Goal: Transaction & Acquisition: Purchase product/service

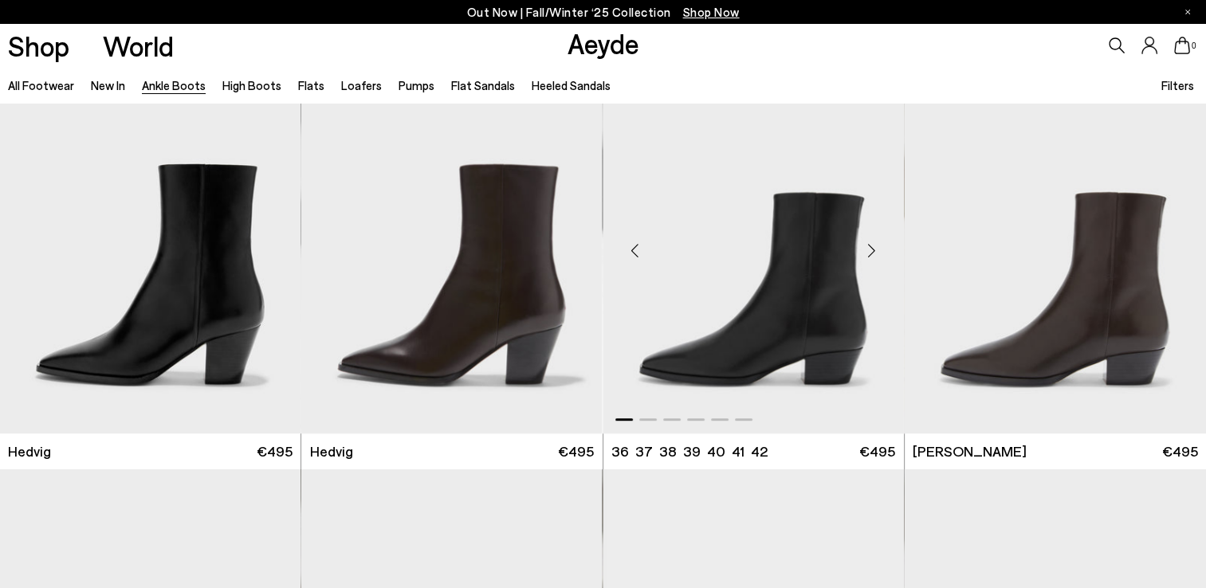
scroll to position [461, 0]
click at [870, 244] on div "Next slide" at bounding box center [872, 251] width 48 height 48
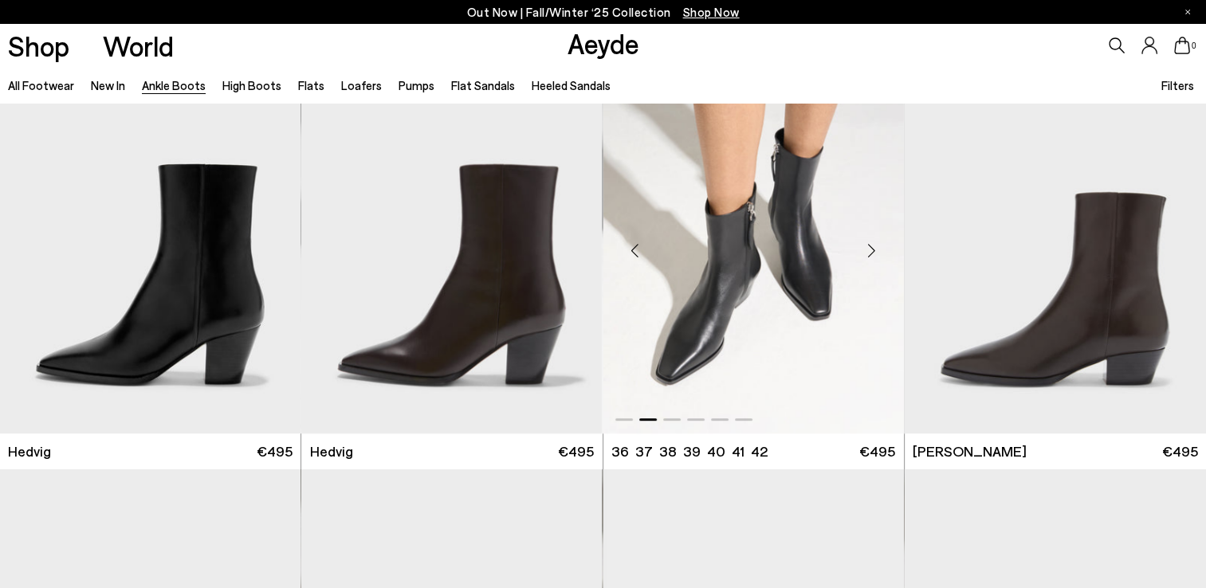
click at [870, 244] on div "Next slide" at bounding box center [872, 251] width 48 height 48
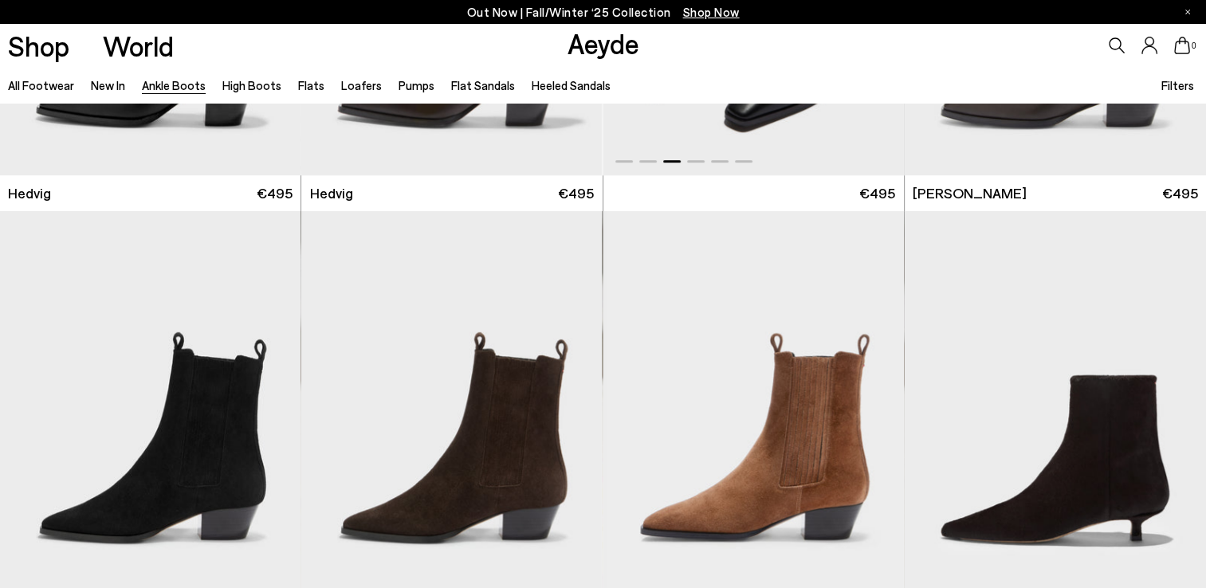
scroll to position [926, 0]
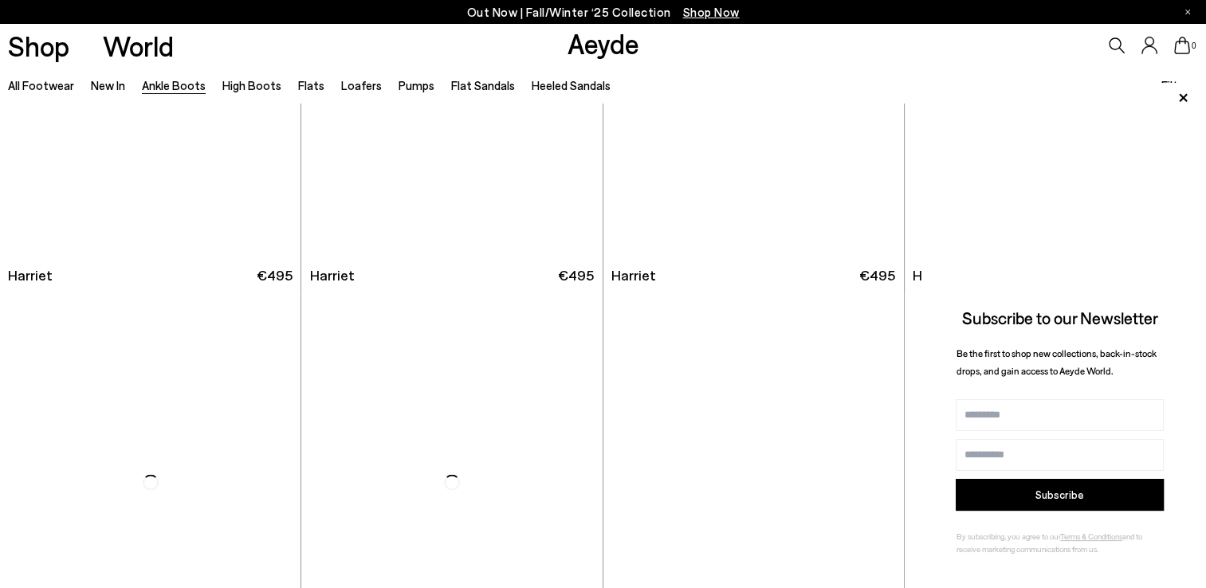
scroll to position [2703, 0]
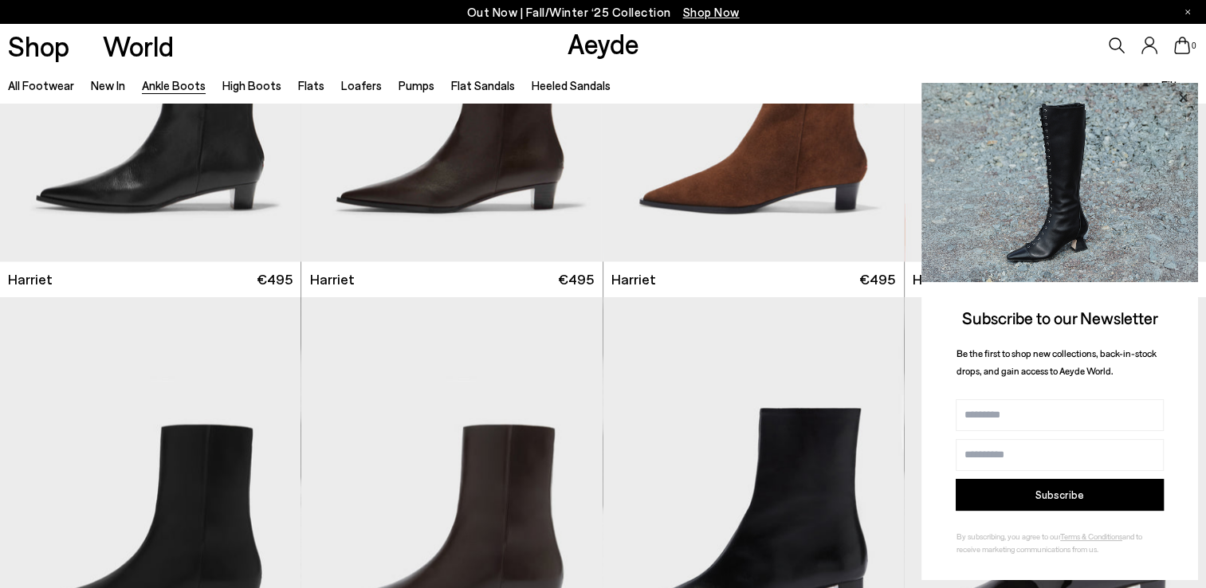
click at [1187, 97] on icon at bounding box center [1182, 98] width 21 height 21
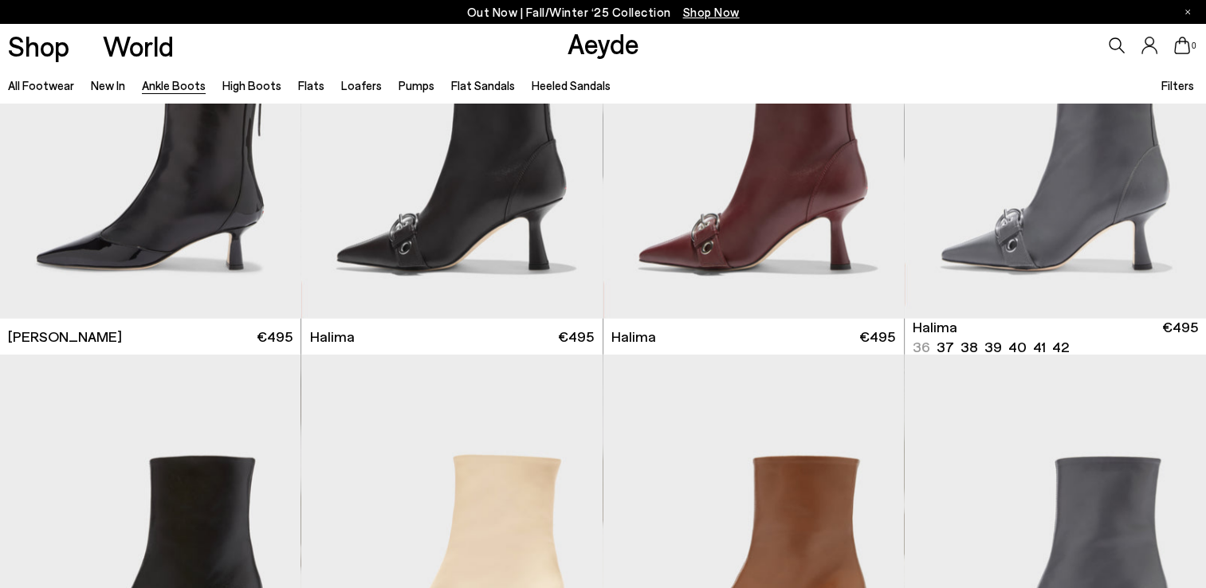
scroll to position [4519, 0]
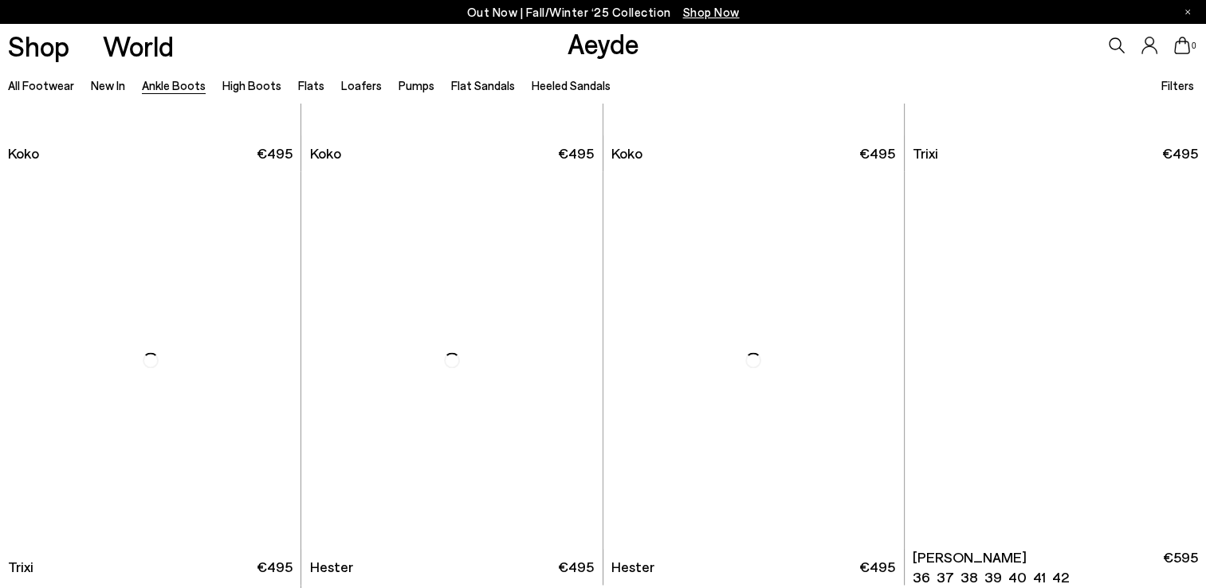
scroll to position [8211, 0]
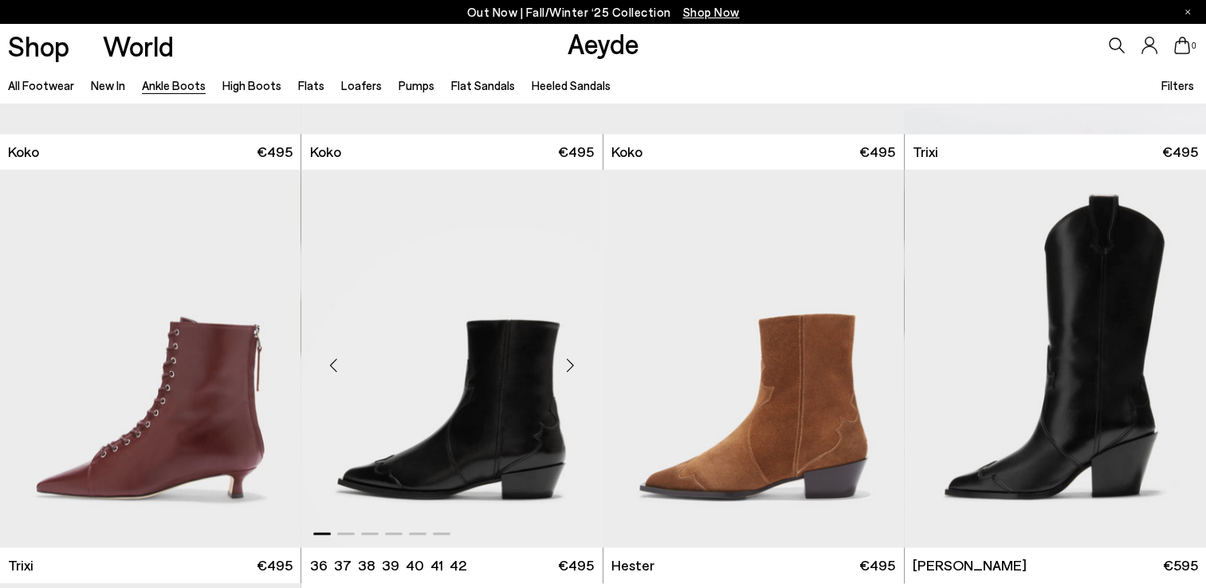
click at [571, 359] on div "Next slide" at bounding box center [571, 365] width 48 height 48
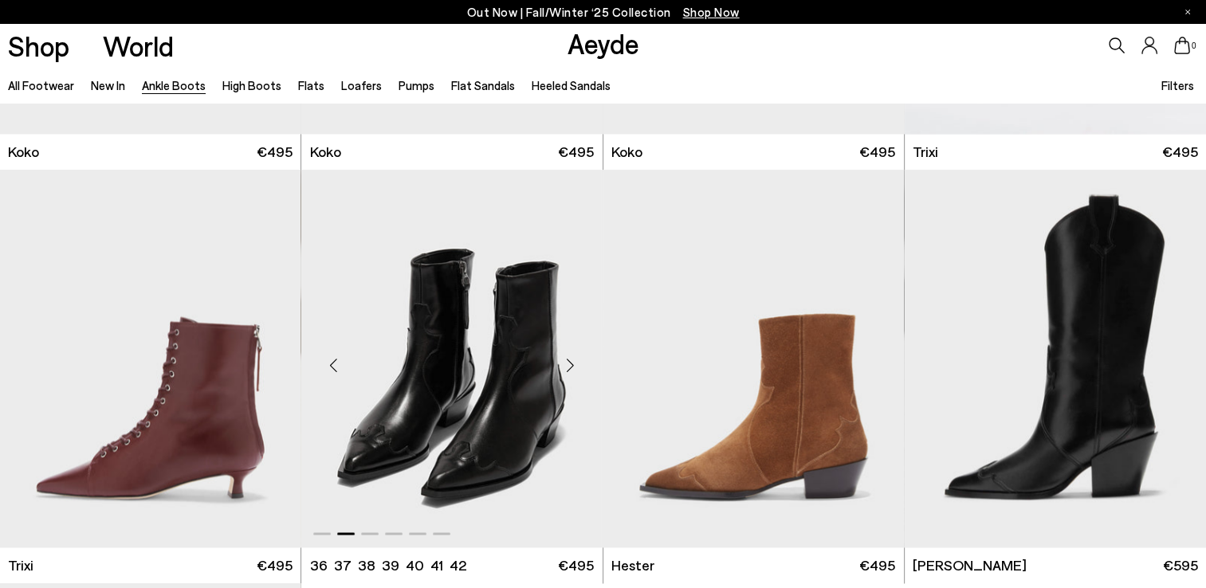
click at [571, 359] on div "Next slide" at bounding box center [571, 365] width 48 height 48
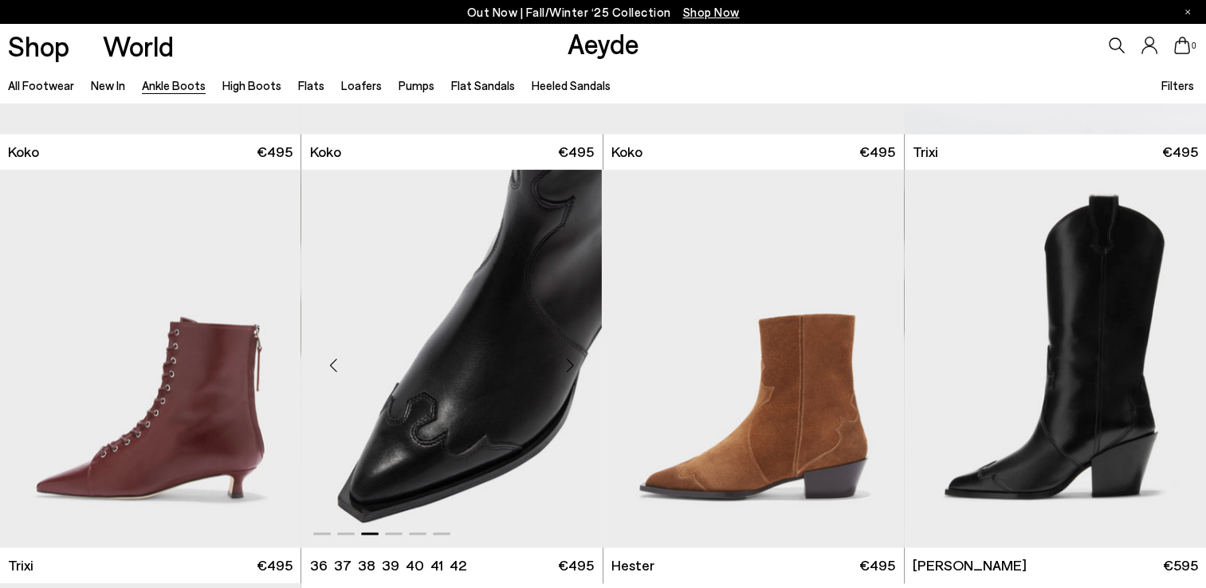
click at [571, 359] on div "Next slide" at bounding box center [571, 365] width 48 height 48
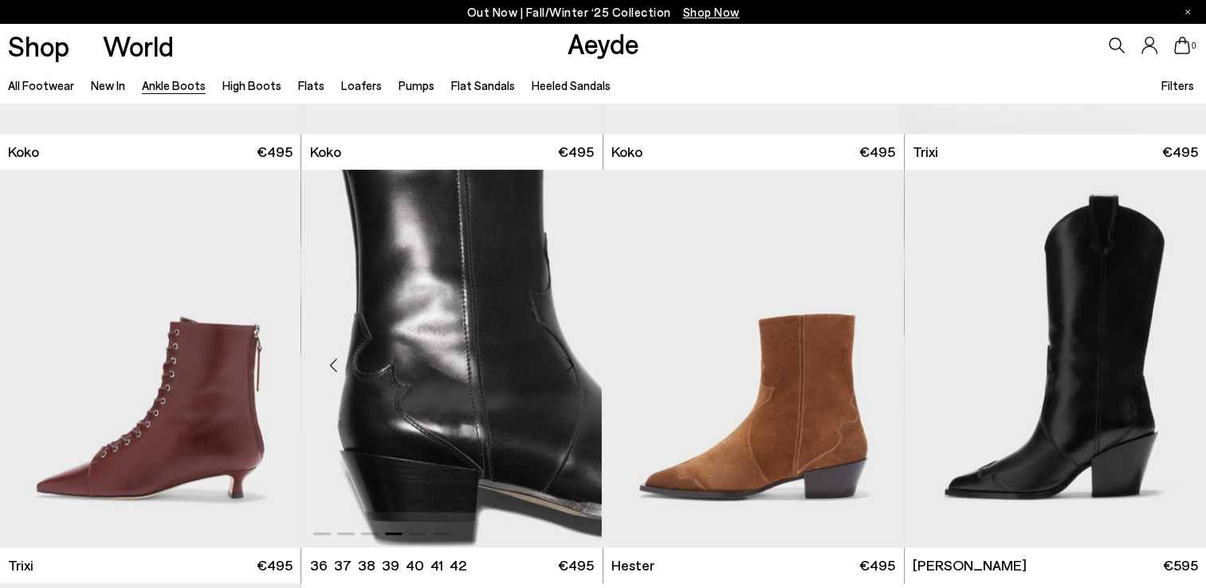
click at [571, 359] on div "Next slide" at bounding box center [571, 365] width 48 height 48
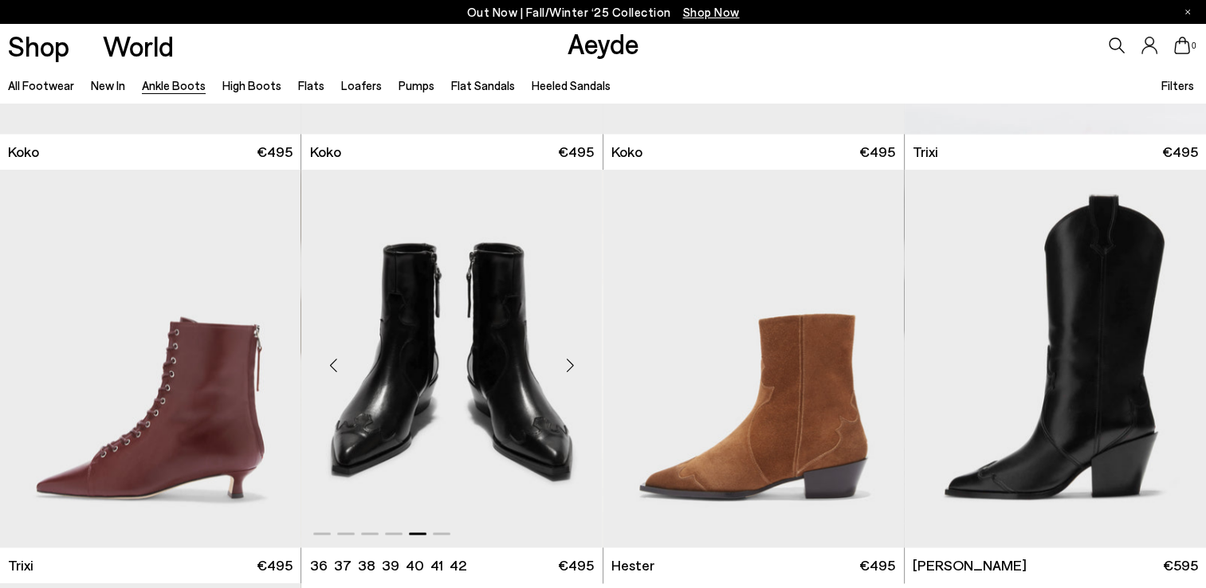
click at [571, 359] on div "Next slide" at bounding box center [571, 365] width 48 height 48
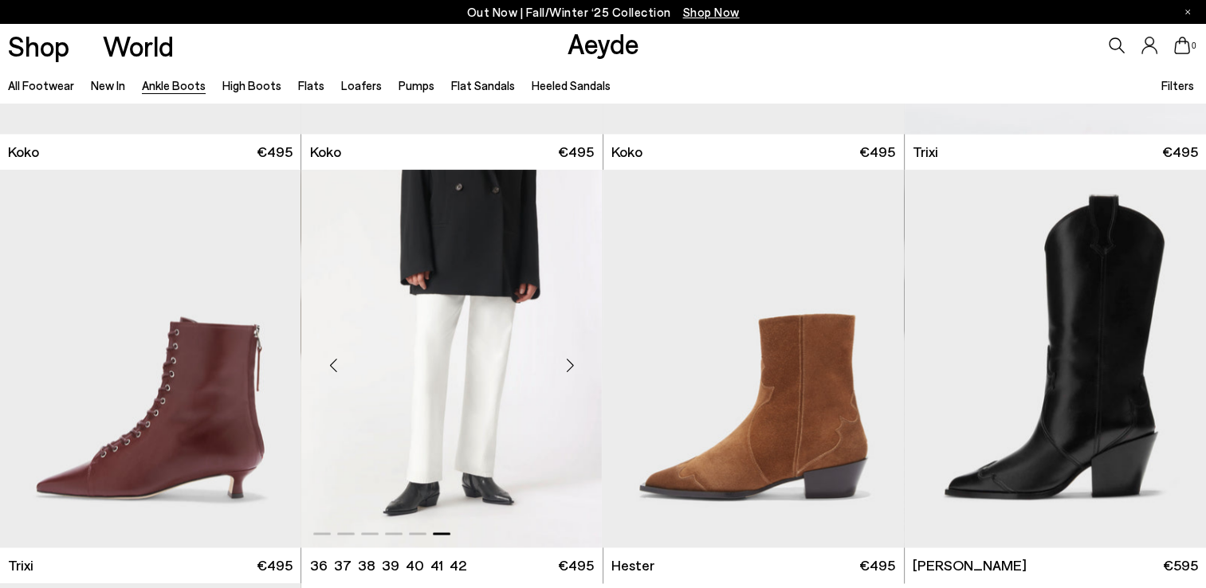
click at [571, 359] on div "Next slide" at bounding box center [571, 365] width 48 height 48
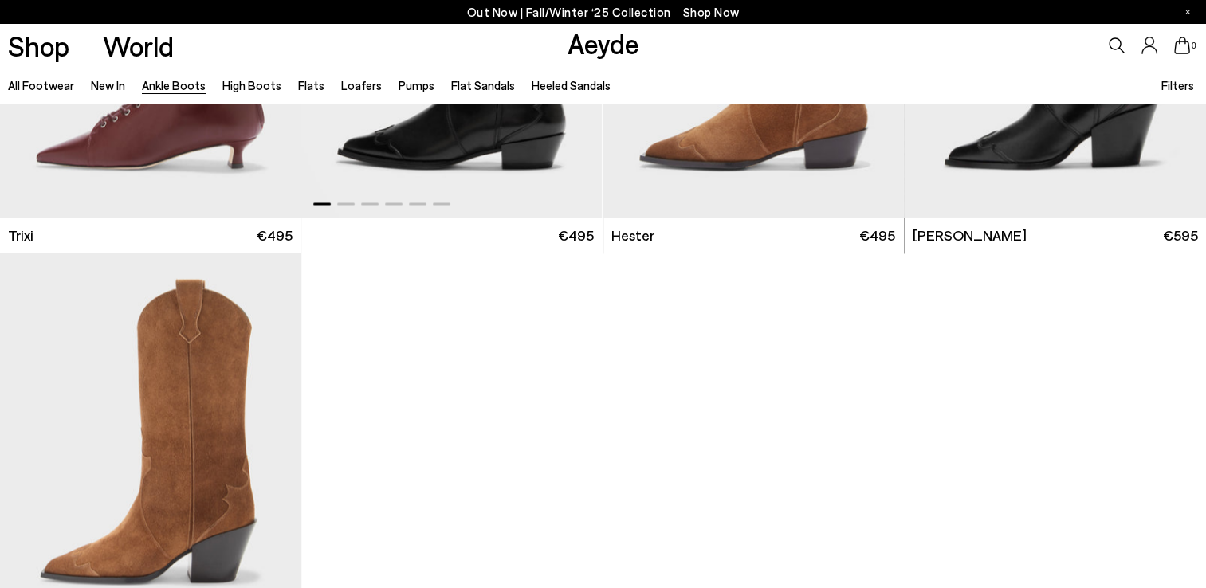
scroll to position [8363, 0]
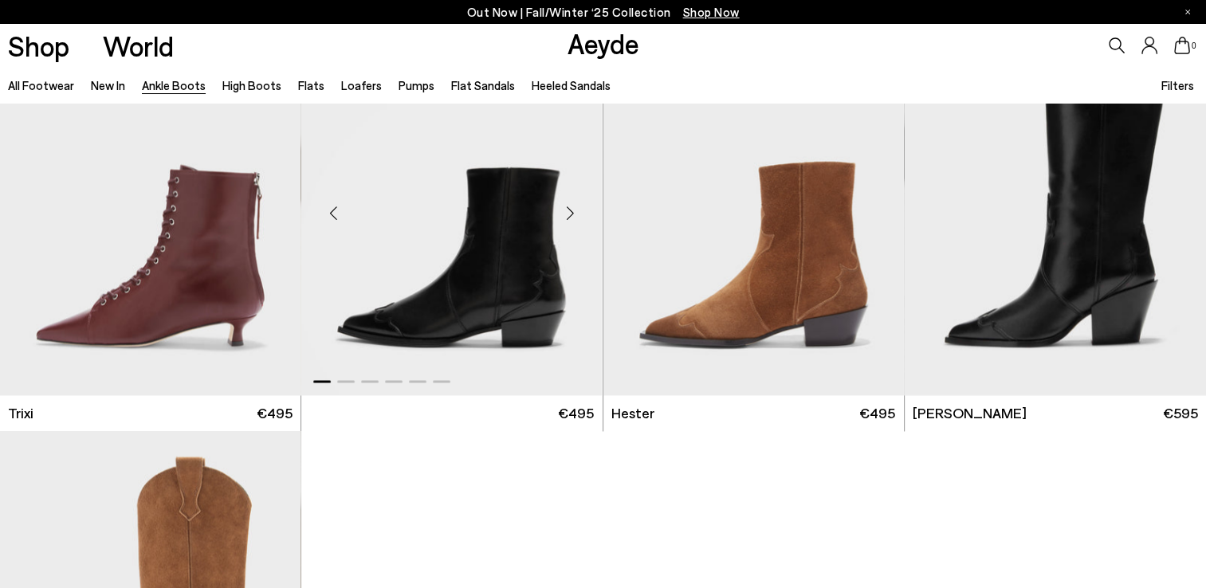
click at [567, 214] on div "Next slide" at bounding box center [571, 213] width 48 height 48
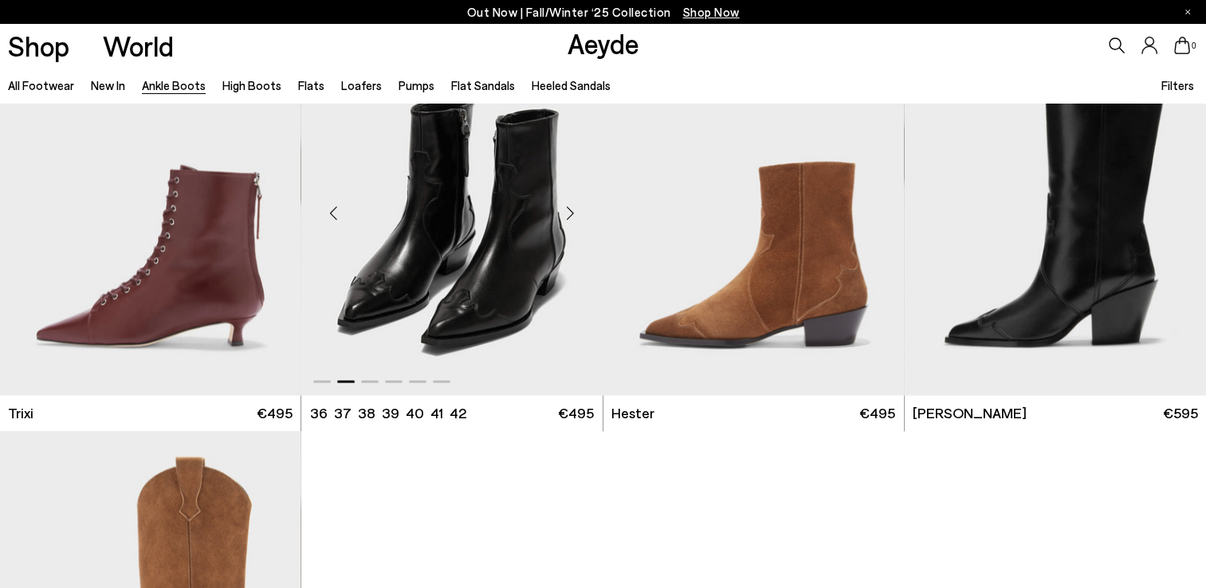
click at [567, 214] on div "Next slide" at bounding box center [571, 213] width 48 height 48
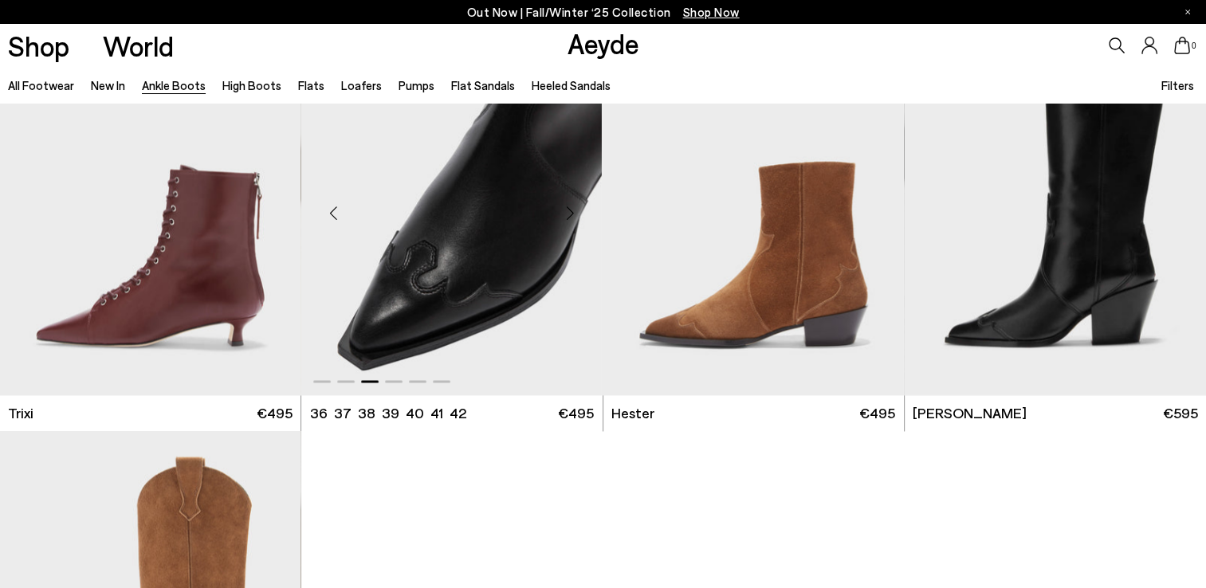
click at [488, 283] on img "3 / 6" at bounding box center [451, 207] width 300 height 378
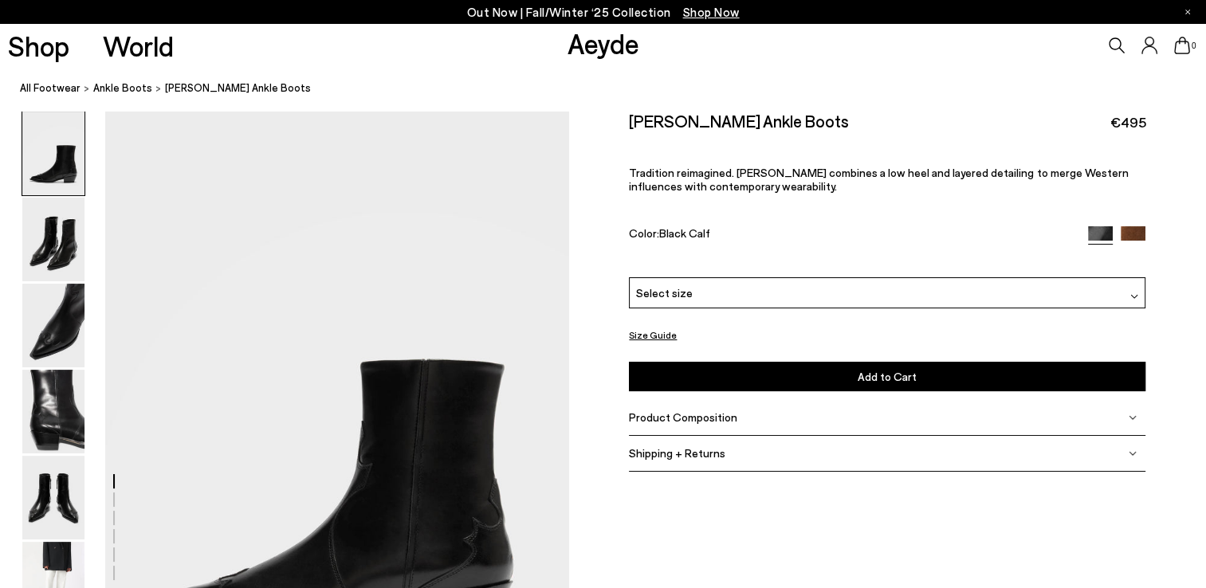
scroll to position [89, 0]
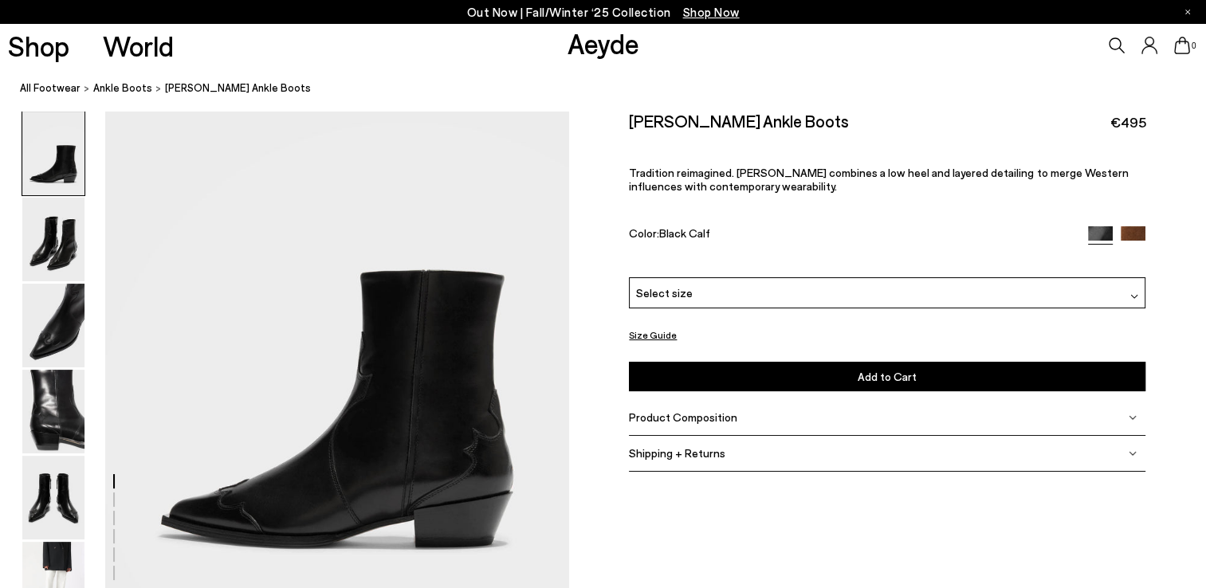
click at [752, 292] on div "Select size" at bounding box center [887, 292] width 516 height 31
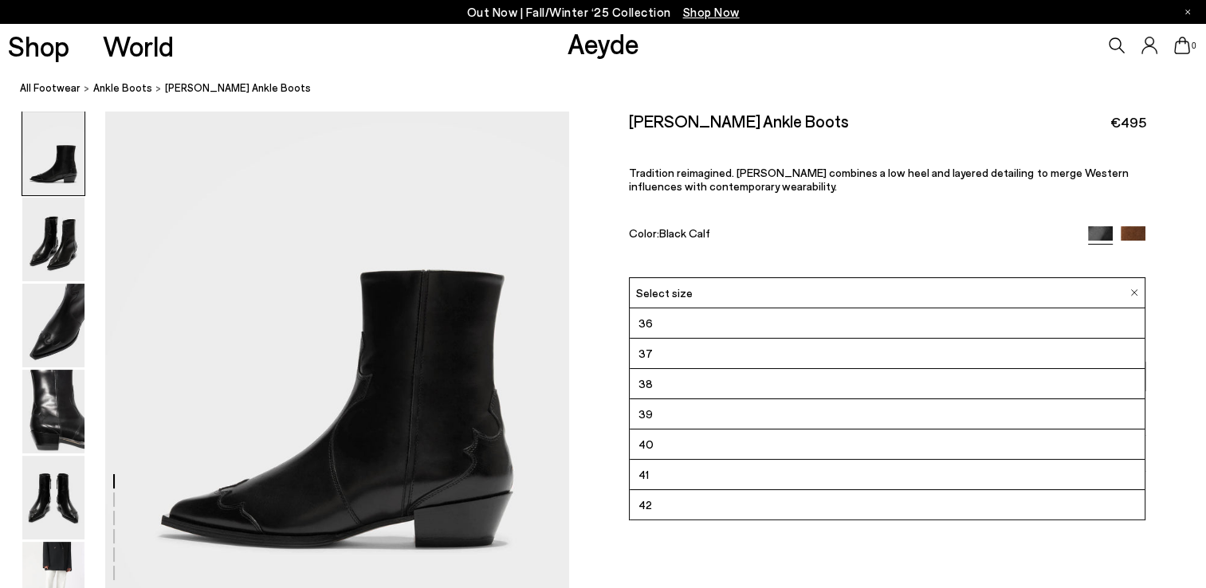
click at [728, 387] on li "38" at bounding box center [887, 384] width 515 height 30
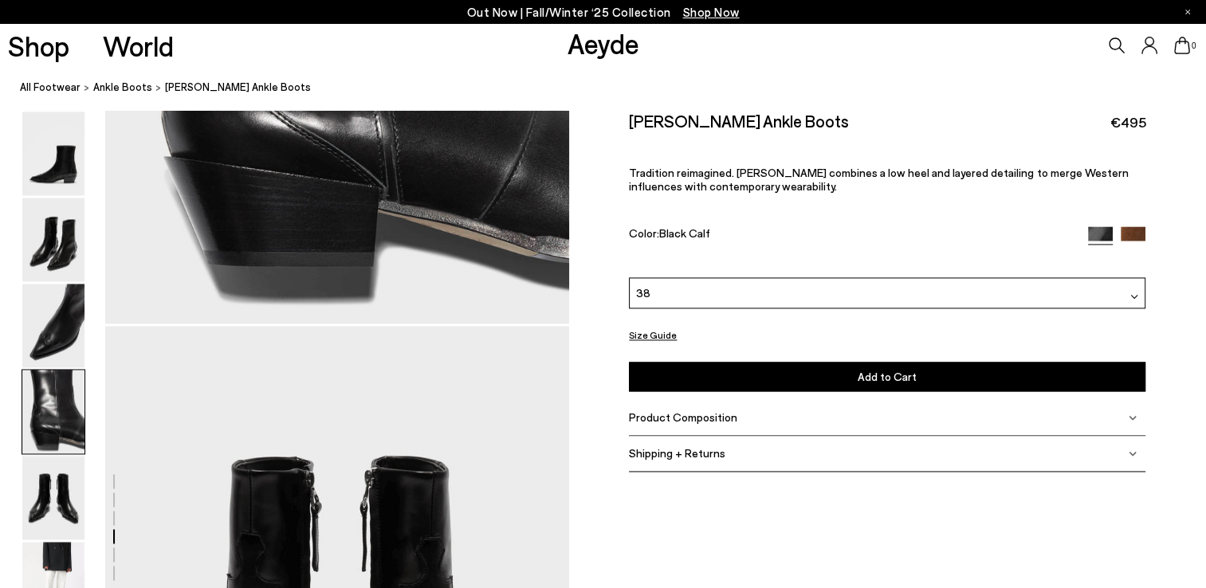
scroll to position [2243, 0]
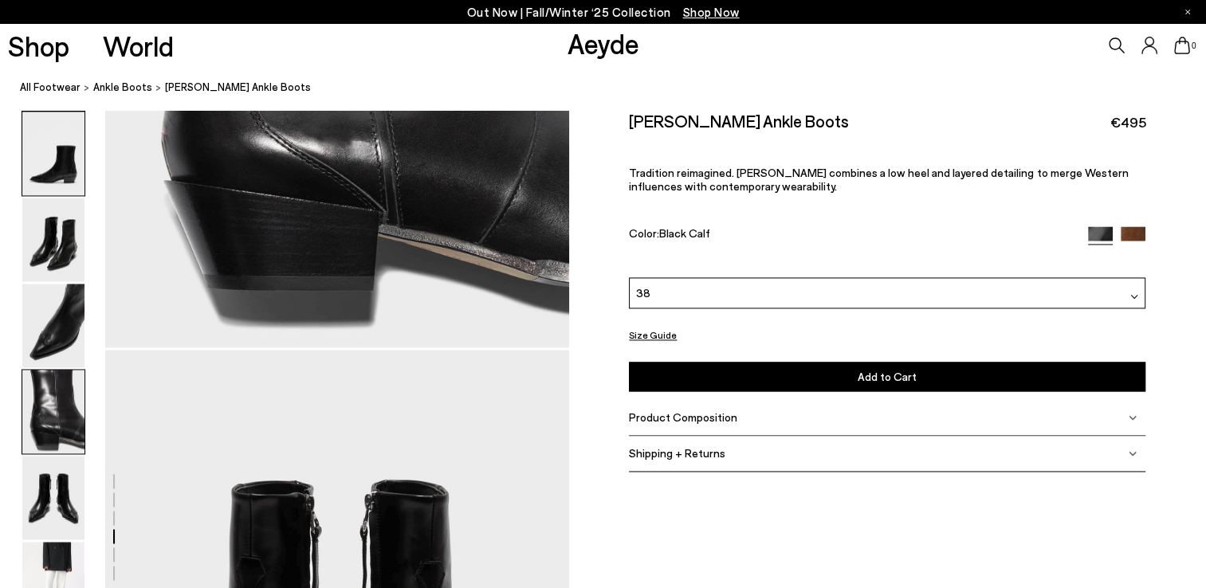
click at [54, 179] on img at bounding box center [53, 154] width 62 height 84
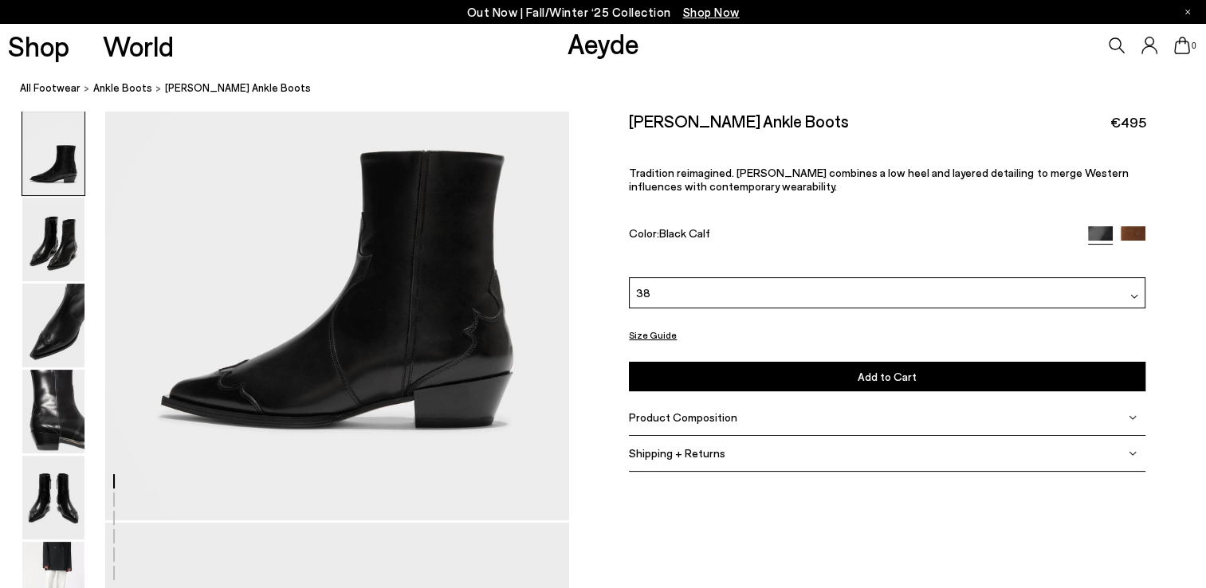
scroll to position [204, 0]
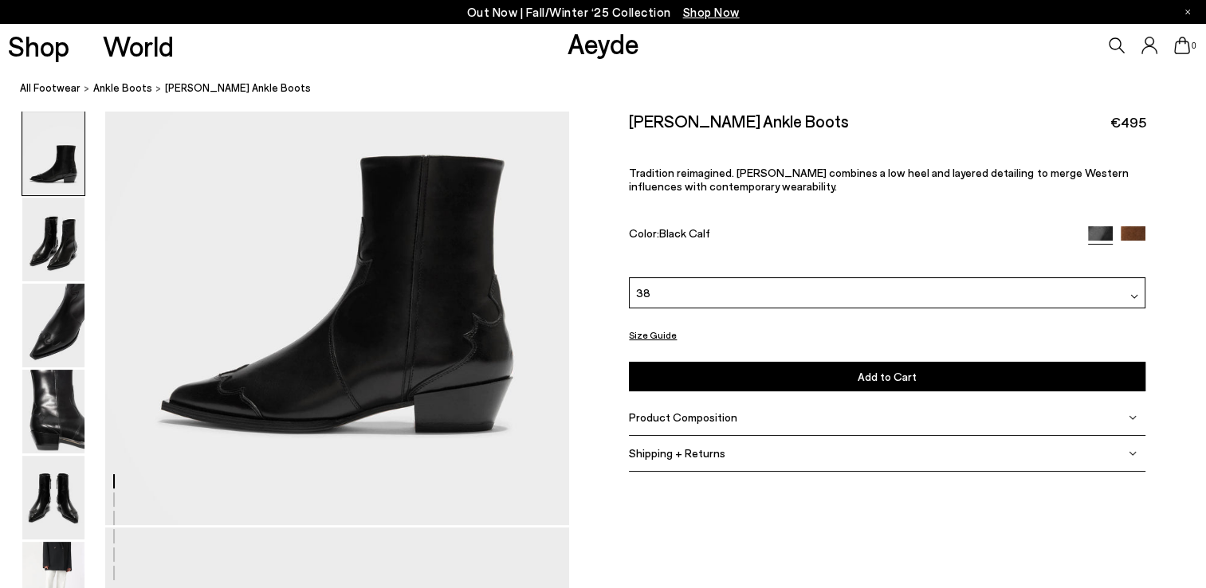
click at [697, 432] on div "Product Composition" at bounding box center [887, 417] width 516 height 36
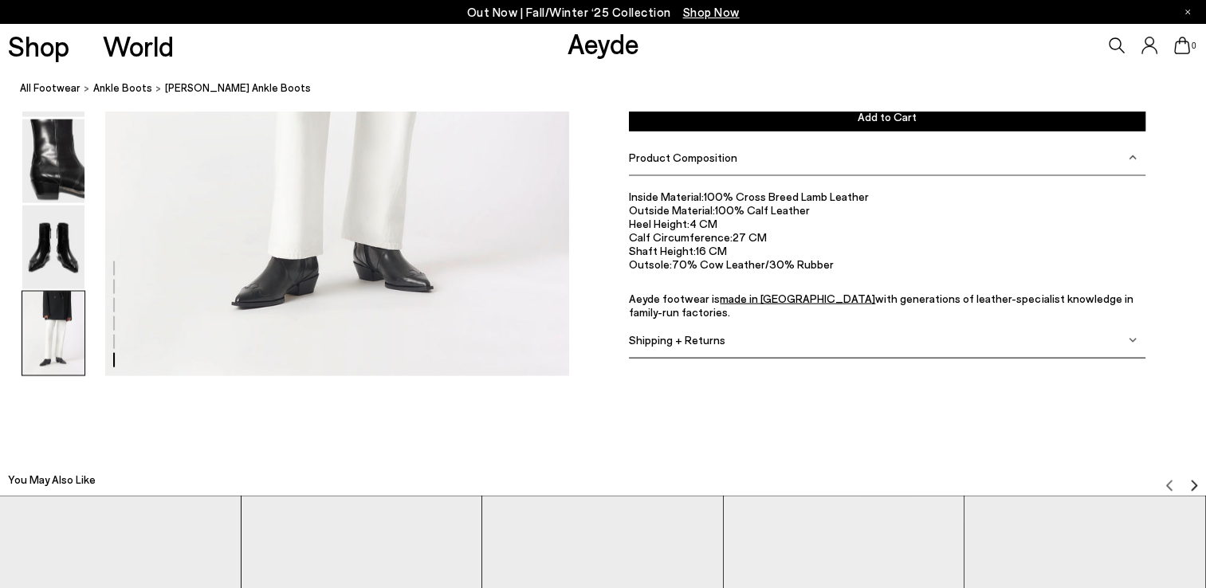
scroll to position [3455, 0]
click at [66, 328] on img at bounding box center [53, 334] width 62 height 84
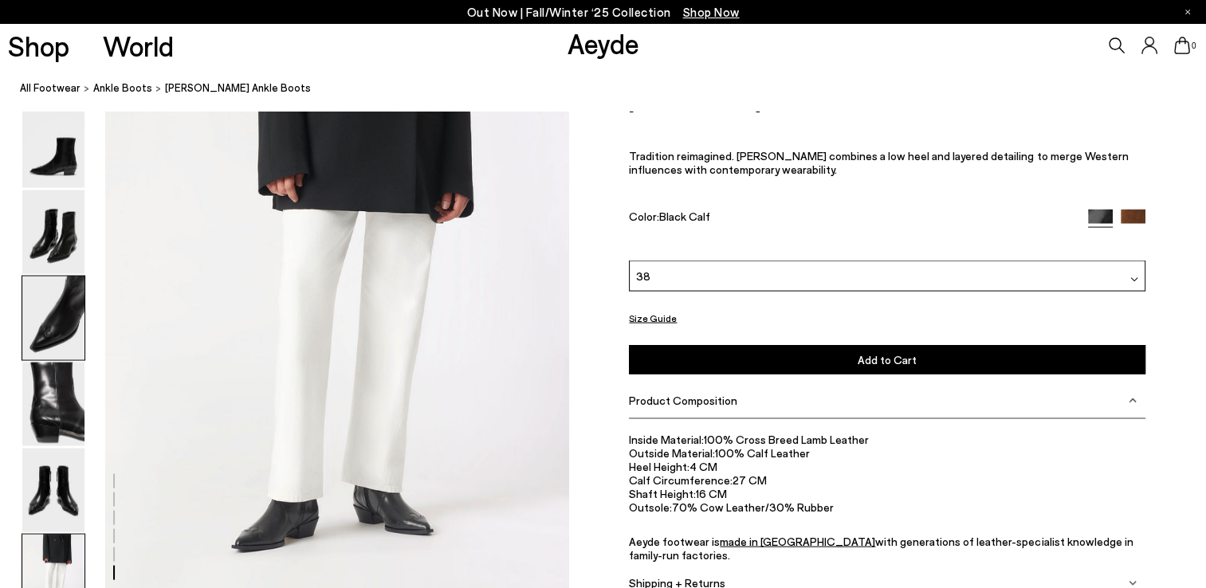
click at [64, 303] on img at bounding box center [53, 319] width 62 height 84
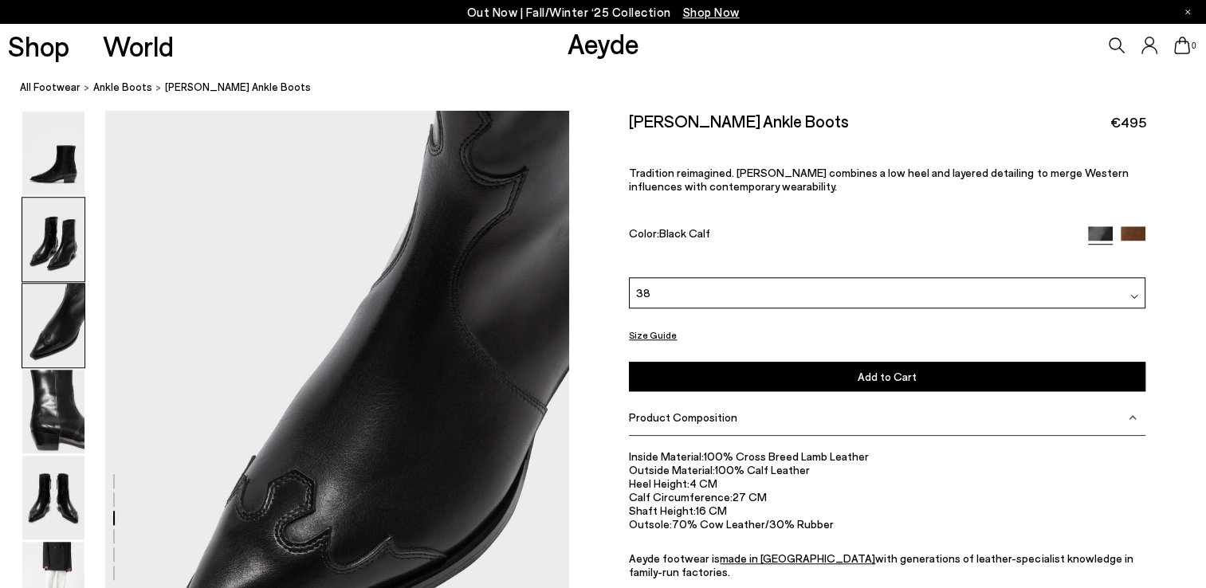
click at [60, 251] on img at bounding box center [53, 240] width 62 height 84
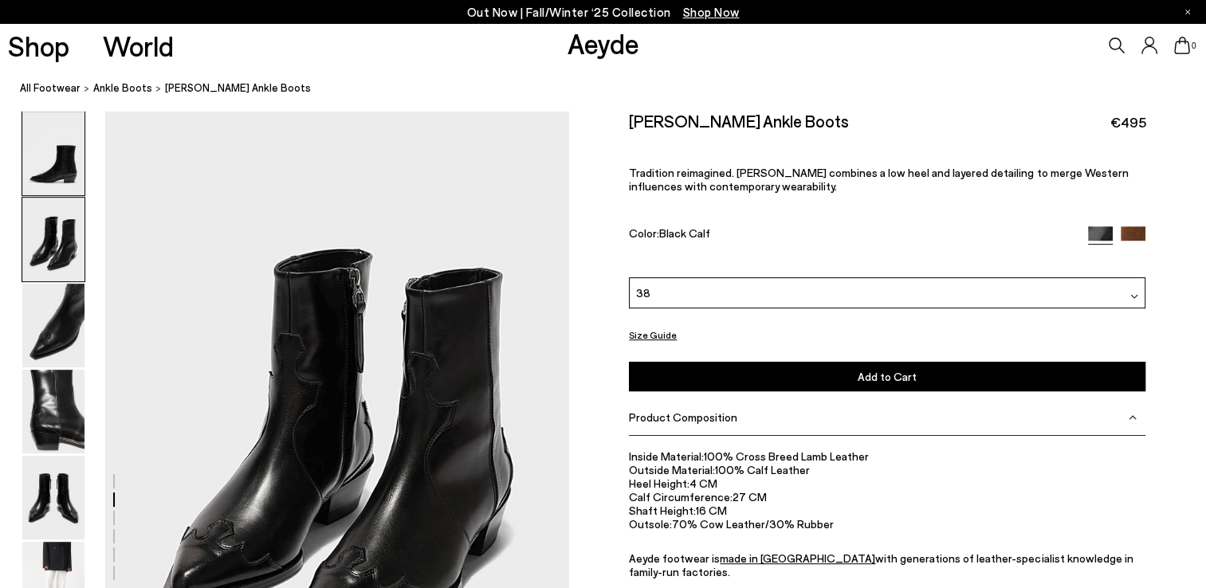
click at [57, 175] on img at bounding box center [53, 154] width 62 height 84
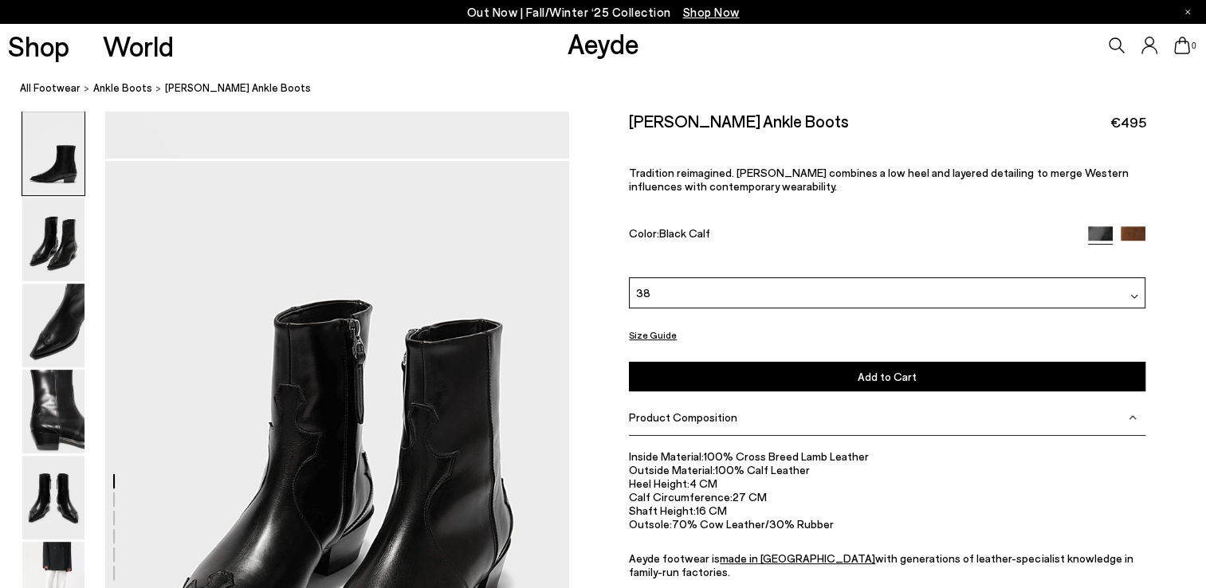
scroll to position [709, 0]
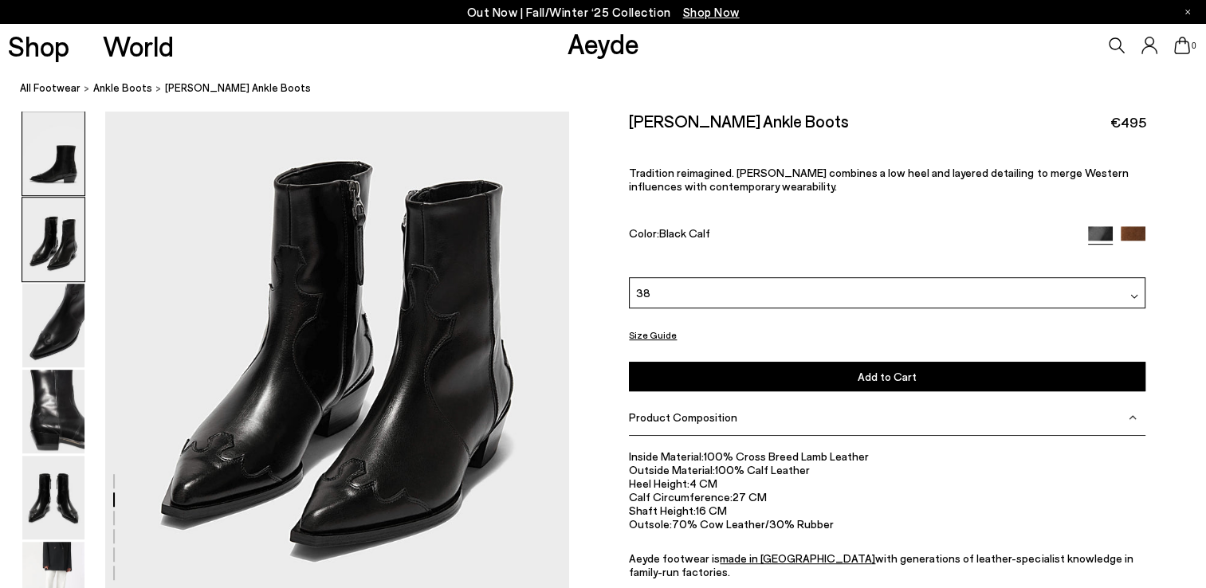
click at [54, 152] on img at bounding box center [53, 154] width 62 height 84
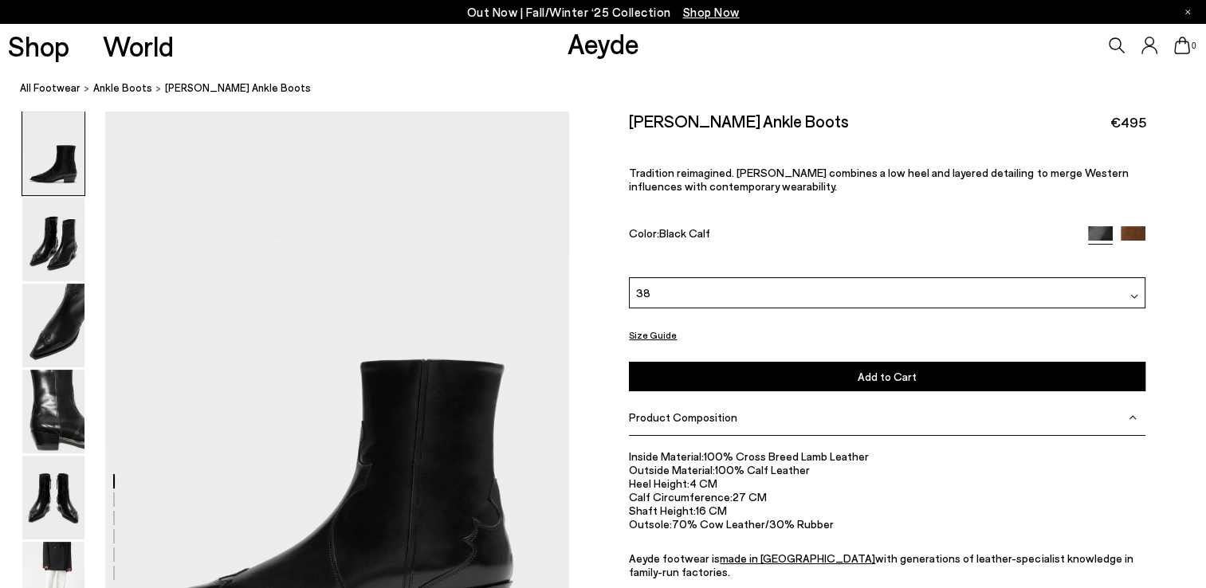
scroll to position [126, 0]
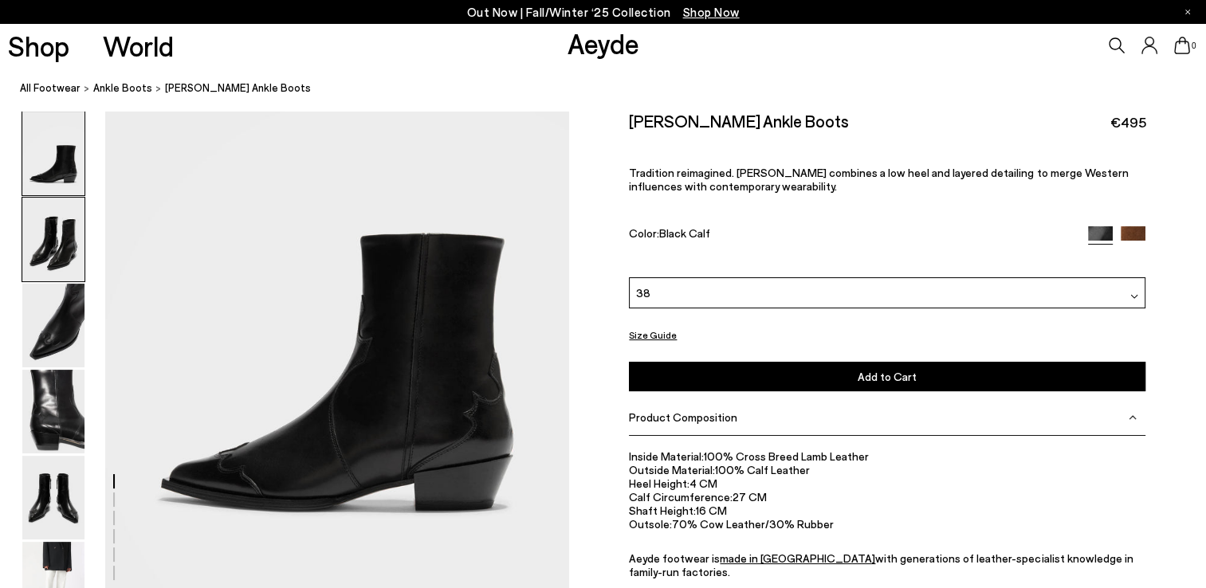
click at [59, 238] on img at bounding box center [53, 240] width 62 height 84
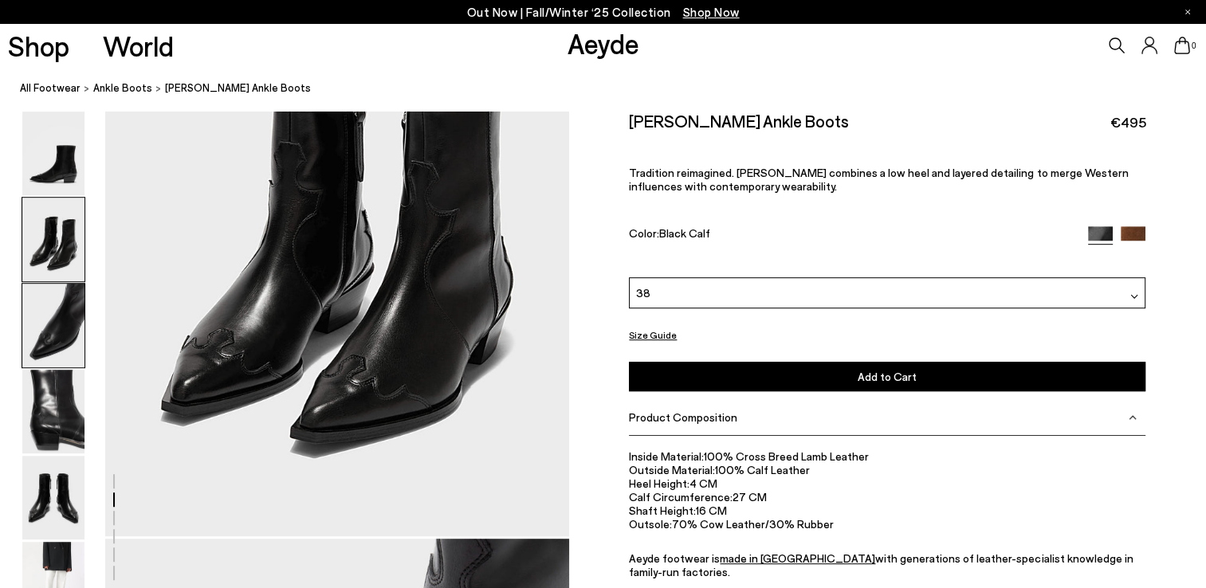
click at [57, 309] on img at bounding box center [53, 326] width 62 height 84
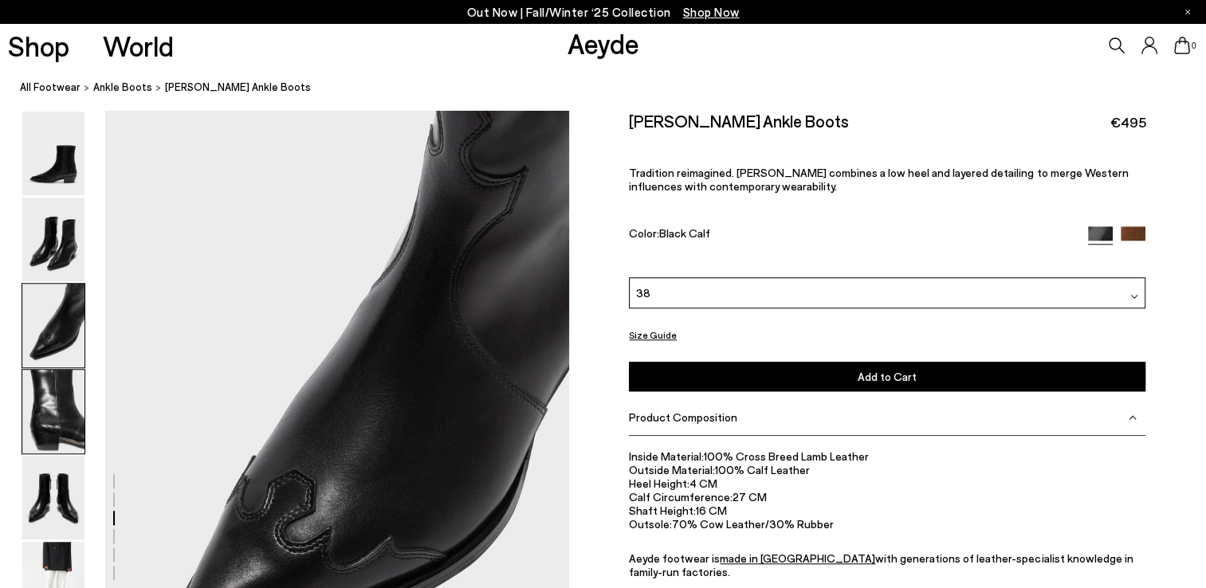
click at [64, 377] on img at bounding box center [53, 412] width 62 height 84
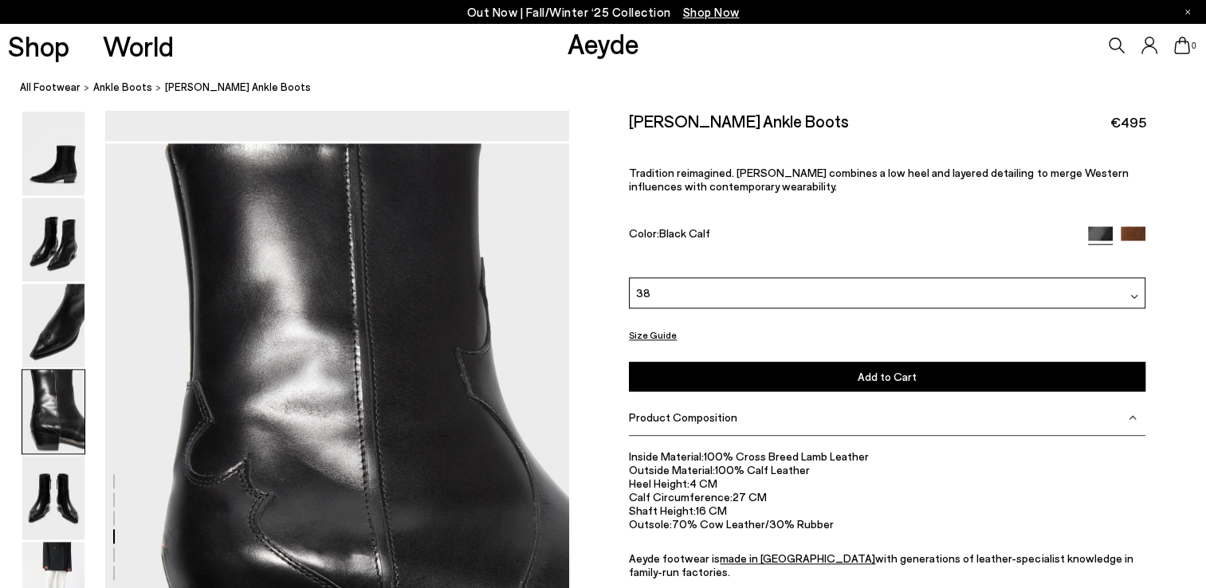
scroll to position [1863, 0]
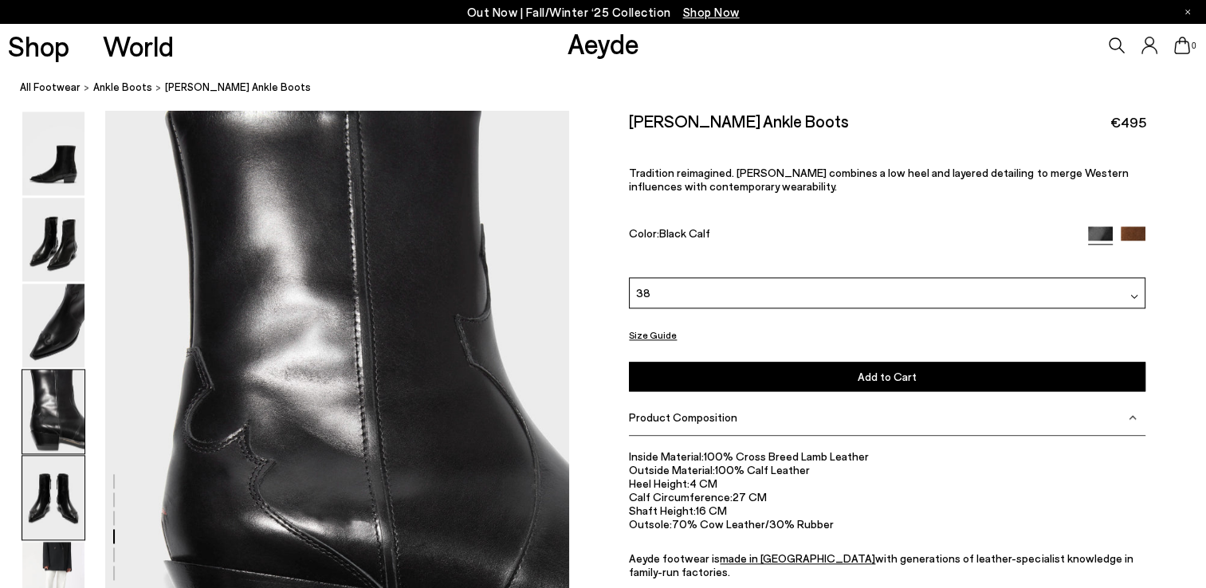
click at [53, 479] on img at bounding box center [53, 498] width 62 height 84
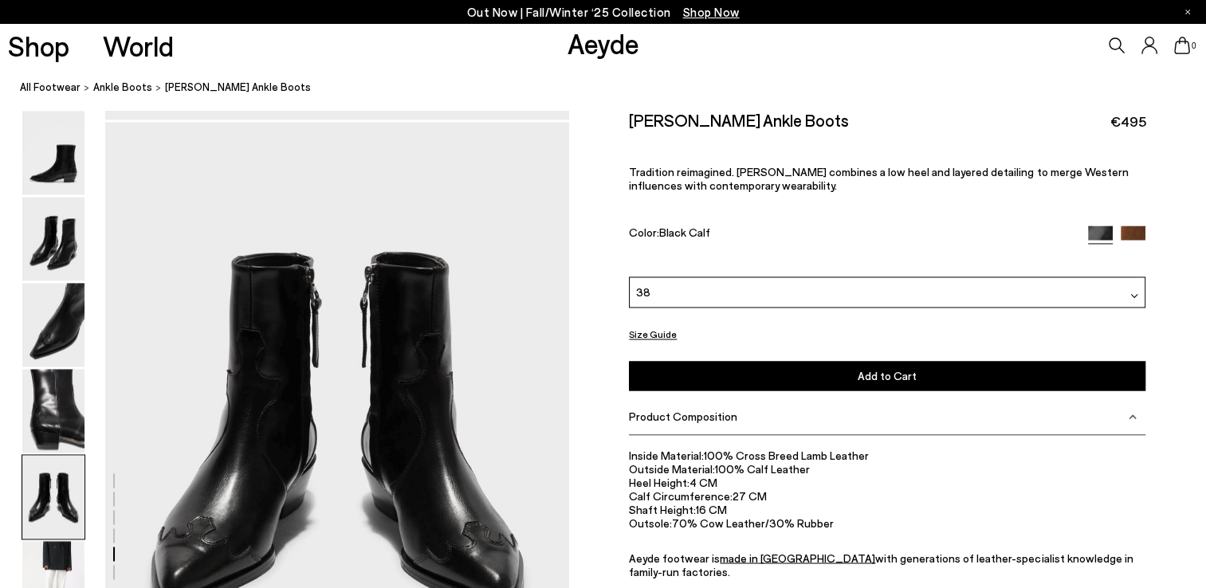
scroll to position [2483, 0]
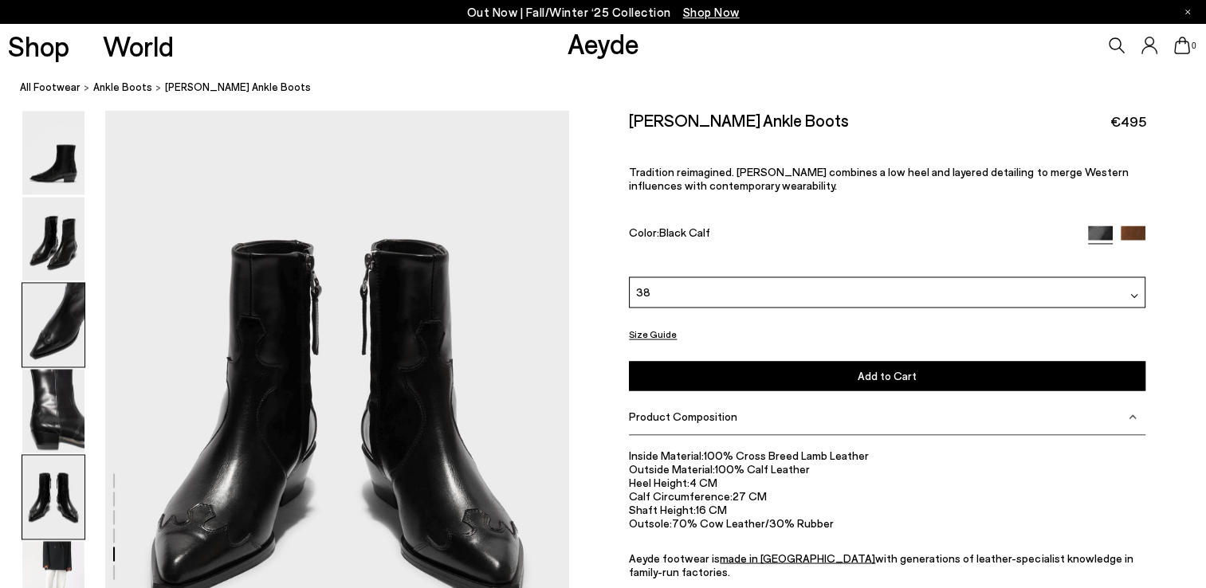
click at [41, 305] on img at bounding box center [53, 326] width 62 height 84
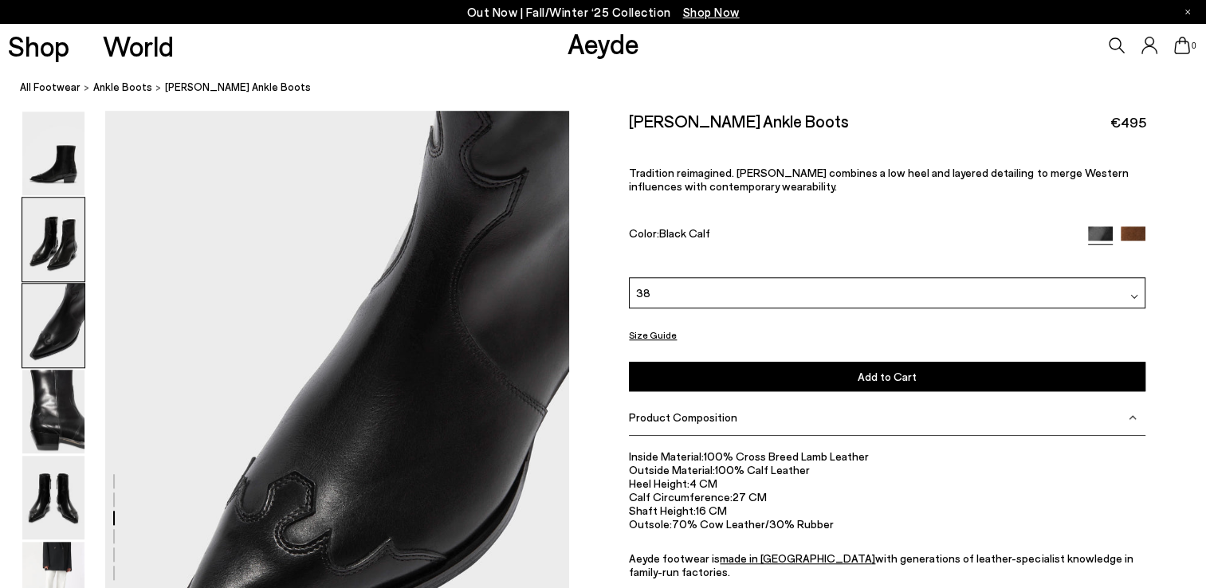
click at [51, 233] on img at bounding box center [53, 240] width 62 height 84
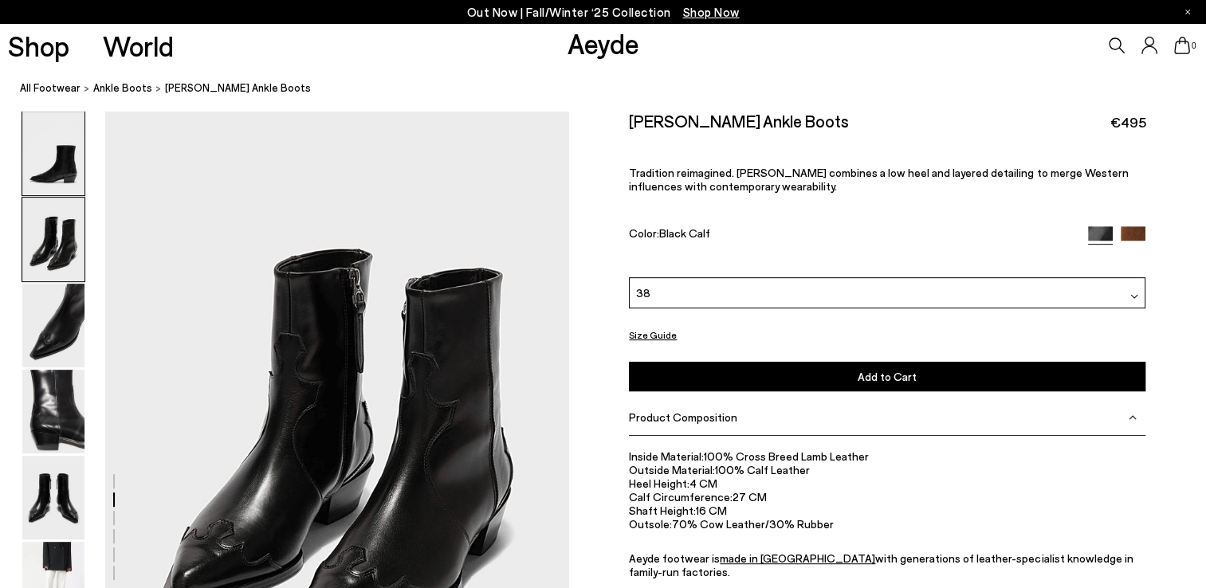
click at [44, 173] on img at bounding box center [53, 154] width 62 height 84
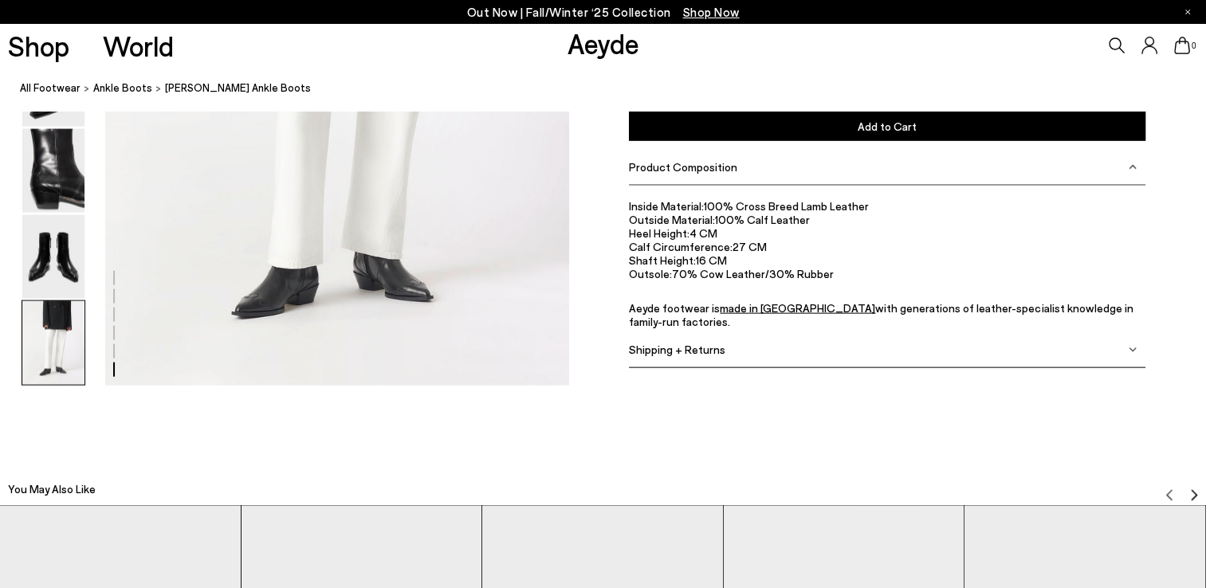
scroll to position [3478, 0]
